Goal: Task Accomplishment & Management: Manage account settings

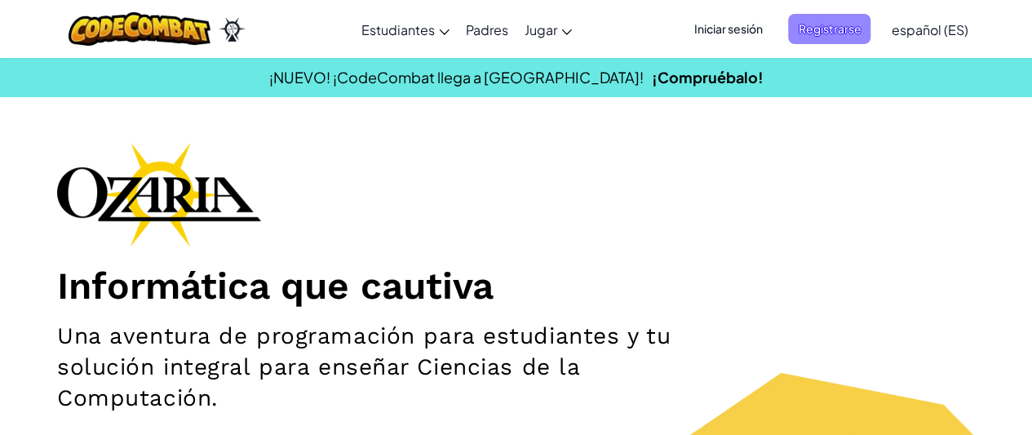
click at [827, 28] on span "Registrarse" at bounding box center [829, 29] width 82 height 30
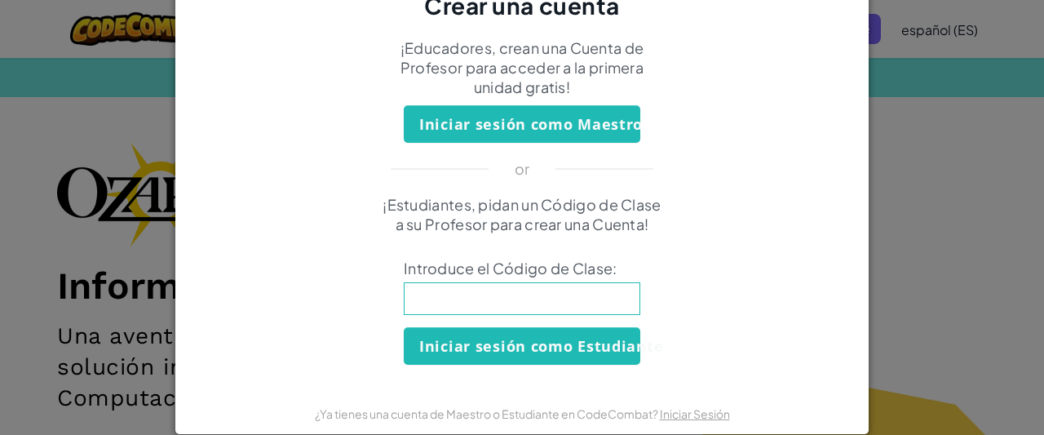
click at [529, 300] on input at bounding box center [522, 298] width 237 height 33
type input "FoodPlateBurn"
click button "Iniciar sesión como Estudiante" at bounding box center [522, 346] width 237 height 38
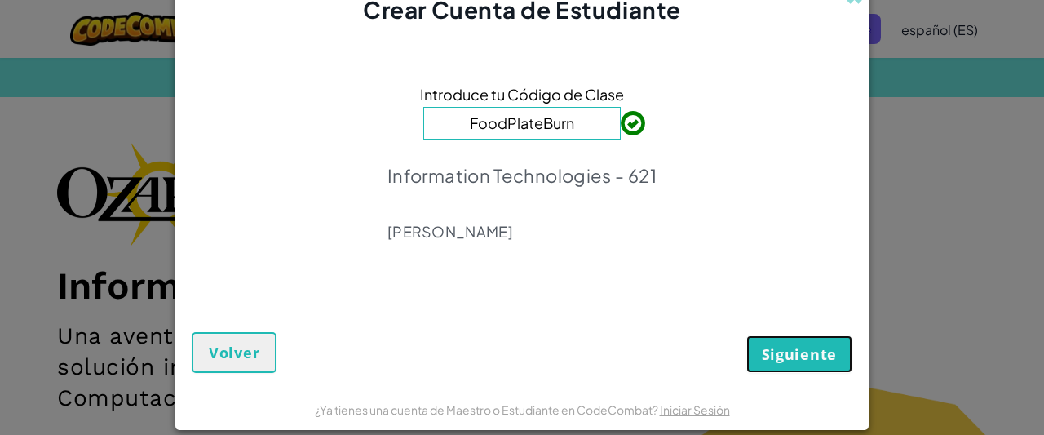
click at [782, 342] on button "Siguiente" at bounding box center [800, 354] width 106 height 38
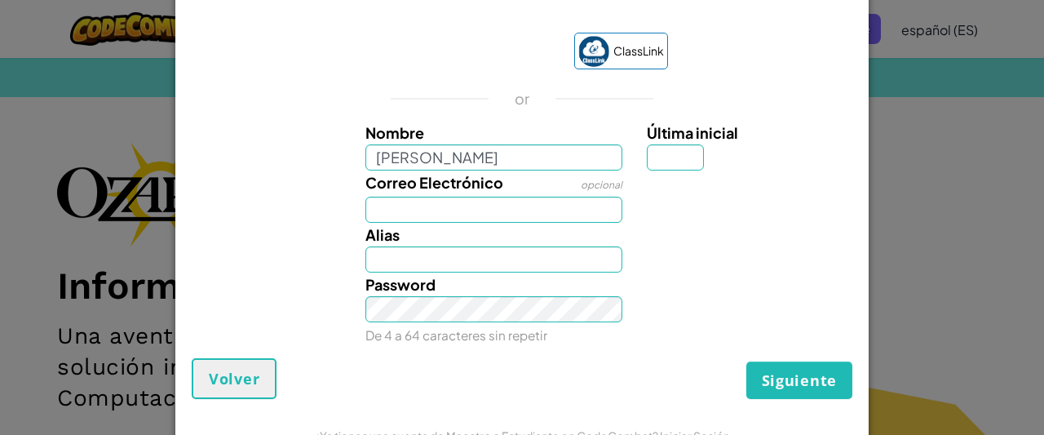
type input "[PERSON_NAME]"
click at [685, 148] on input "Última inicial" at bounding box center [675, 157] width 57 height 26
type input "[PERSON_NAME]"
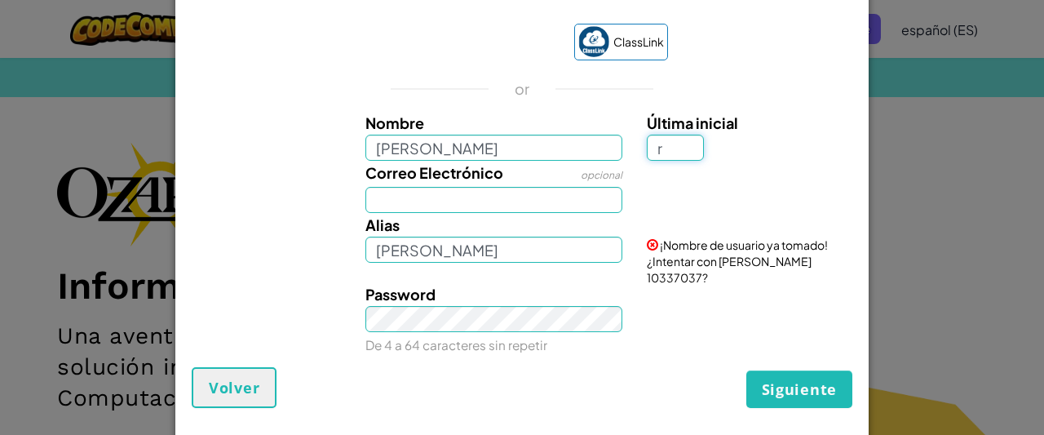
type input "r"
click at [547, 213] on input "Correo Electrónico" at bounding box center [495, 200] width 258 height 26
type input "Sophia R"
type input "[EMAIL_ADDRESS][DOMAIN_NAME]"
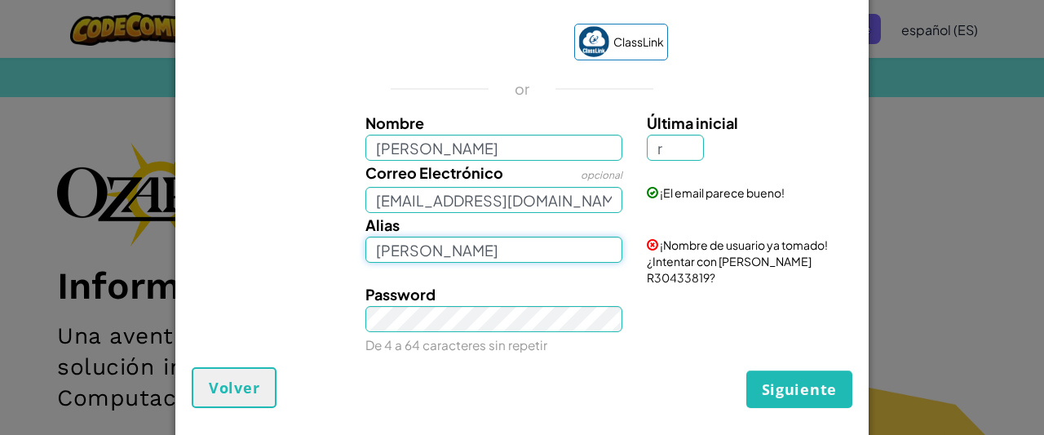
click at [605, 261] on input "Sophia R" at bounding box center [495, 250] width 258 height 26
type input "S"
type input "sophiarrz"
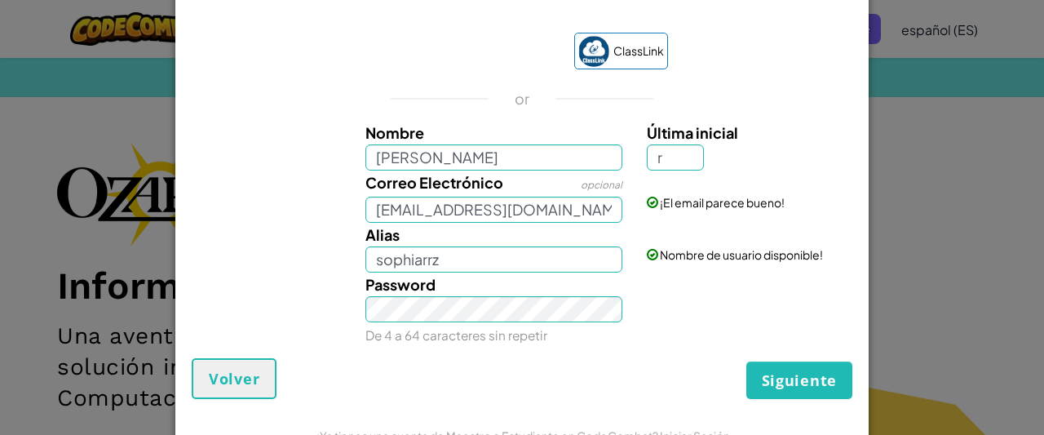
click at [824, 383] on span "Siguiente" at bounding box center [799, 380] width 75 height 20
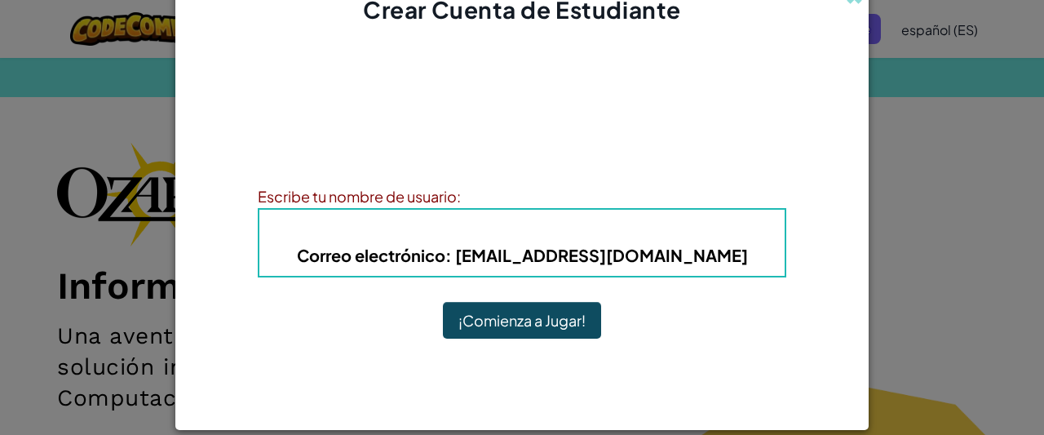
click at [739, 260] on h5 "Correo electrónico : AL03023083@tecmilenio.mx" at bounding box center [522, 254] width 493 height 25
click at [718, 265] on h5 "Correo electrónico : AL03023083@tecmilenio.mx" at bounding box center [522, 254] width 493 height 25
click at [700, 248] on b "Correo electrónico : AL03023083@tecmilenio.mx" at bounding box center [522, 255] width 451 height 20
click at [664, 264] on b "Correo electrónico : AL03023083@tecmilenio.mx" at bounding box center [522, 255] width 451 height 20
click at [645, 272] on div "Alias : sophiarrz Correo electrónico : AL03023083@tecmilenio.mx" at bounding box center [522, 242] width 529 height 69
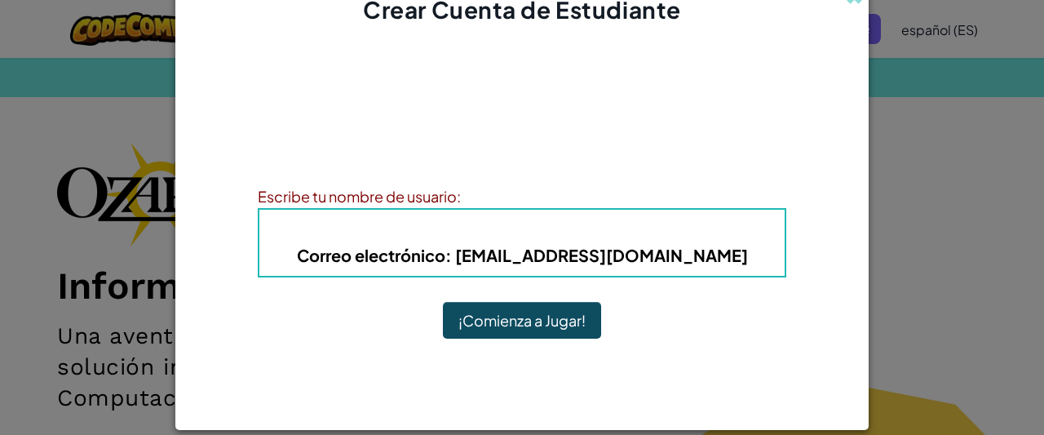
click at [536, 335] on button "¡Comienza a Jugar!" at bounding box center [522, 321] width 158 height 38
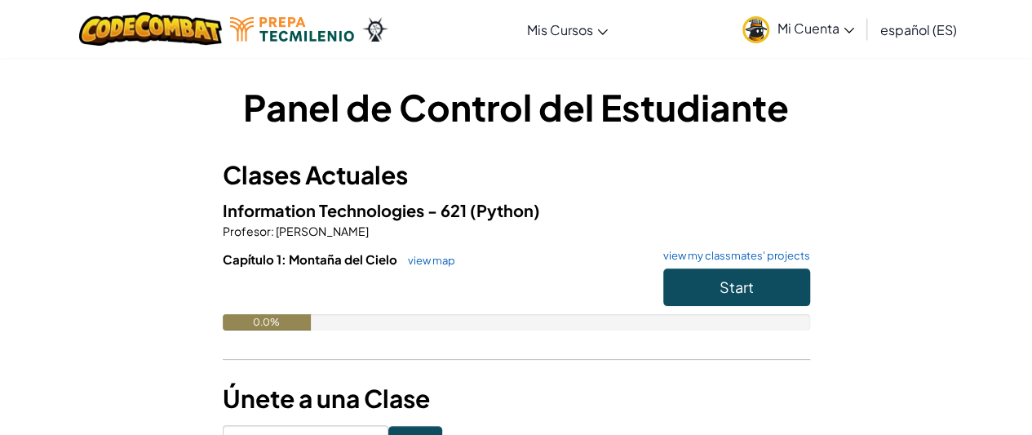
scroll to position [2, 0]
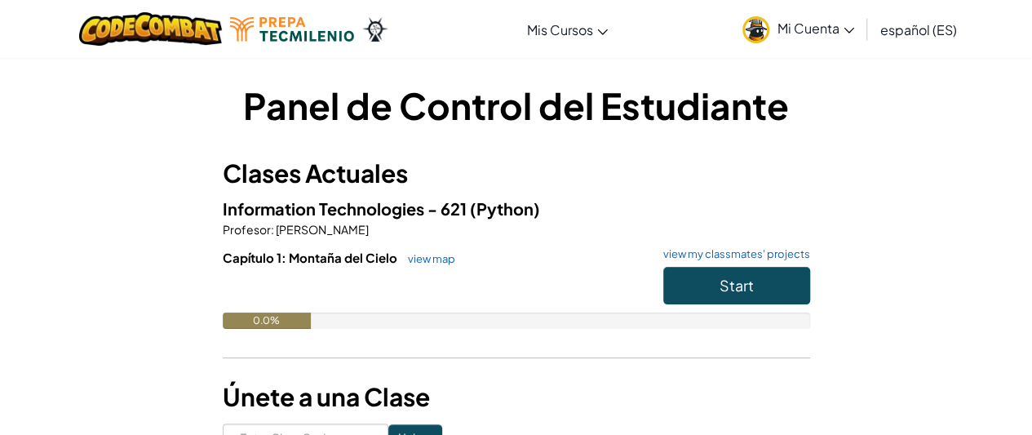
click at [826, 24] on span "Mi Cuenta" at bounding box center [816, 28] width 77 height 17
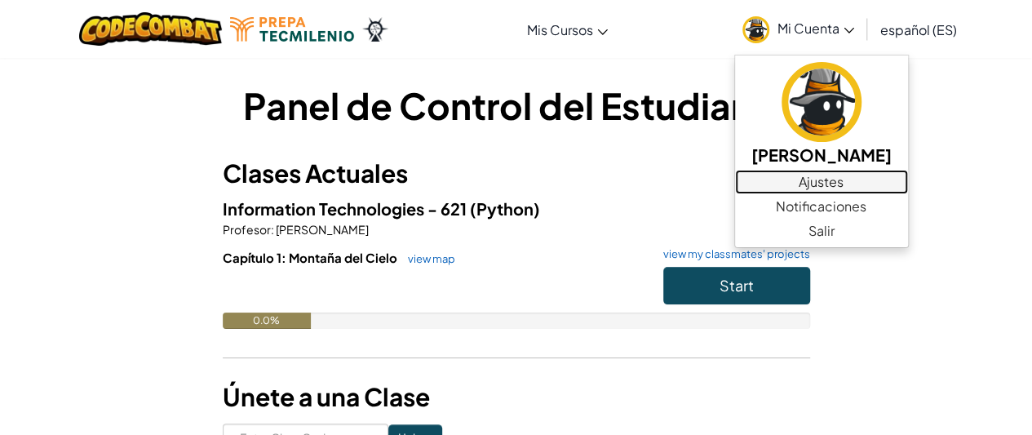
click at [809, 184] on link "Ajustes" at bounding box center [821, 182] width 173 height 24
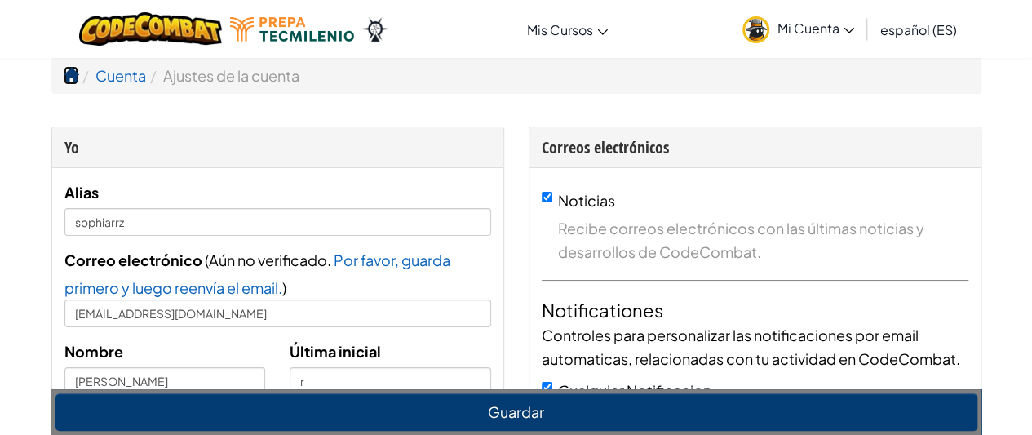
click at [66, 82] on span at bounding box center [71, 75] width 15 height 15
